Goal: Submit feedback/report problem

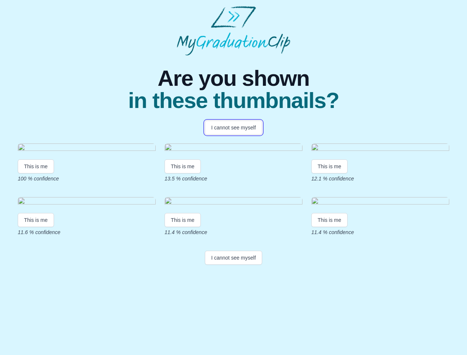
click at [233, 128] on button "I cannot see myself" at bounding box center [233, 128] width 57 height 14
click at [36, 233] on html "Are you shown in these thumbnails? I cannot see myself This is me 100 % confide…" at bounding box center [233, 137] width 467 height 274
click at [184, 233] on html "Are you shown in these thumbnails? I cannot see myself This is me 100 % confide…" at bounding box center [233, 137] width 467 height 274
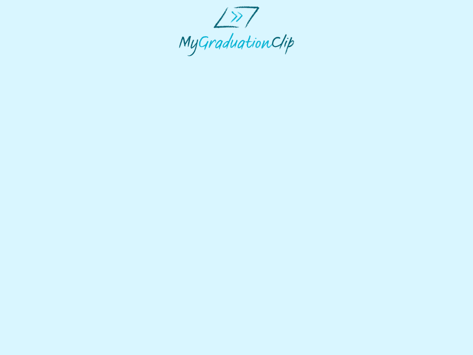
click at [331, 62] on html at bounding box center [236, 31] width 473 height 62
click at [36, 62] on html at bounding box center [236, 31] width 473 height 62
click at [184, 62] on html at bounding box center [236, 31] width 473 height 62
click at [331, 62] on html at bounding box center [236, 31] width 473 height 62
